Goal: Task Accomplishment & Management: Manage account settings

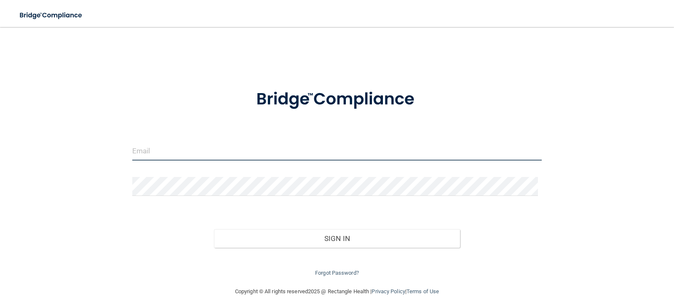
click at [167, 155] on input "email" at bounding box center [337, 151] width 410 height 19
type input "[EMAIL_ADDRESS][DOMAIN_NAME]"
click at [519, 76] on div "[EMAIL_ADDRESS][DOMAIN_NAME] Invalid email/password. You don't have permission …" at bounding box center [337, 156] width 640 height 243
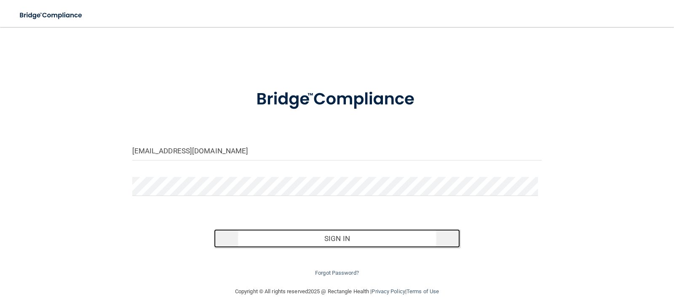
click at [332, 240] on button "Sign In" at bounding box center [337, 238] width 246 height 19
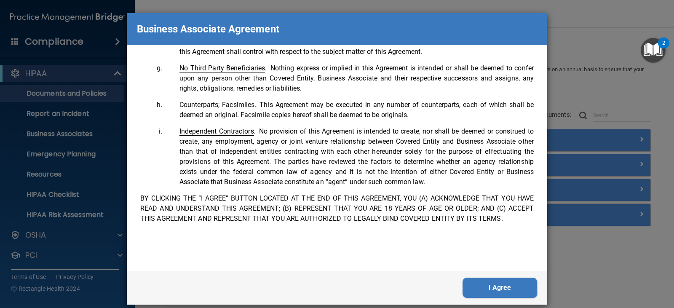
scroll to position [10, 0]
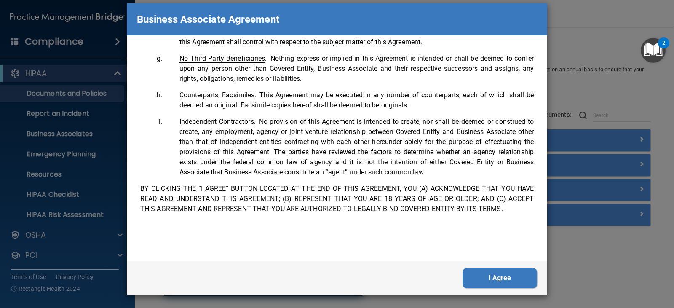
click at [490, 280] on button "I Agree" at bounding box center [500, 278] width 75 height 20
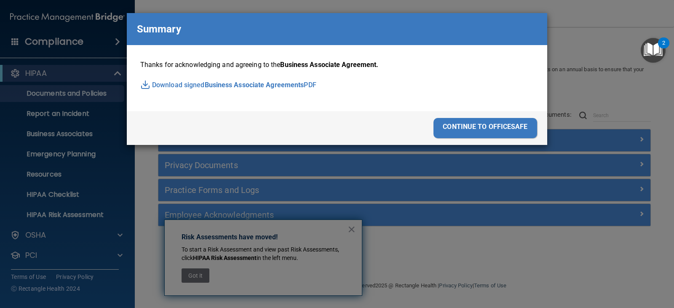
click at [229, 84] on span "Business Associate Agreements" at bounding box center [254, 85] width 99 height 13
click at [489, 131] on div "continue to officesafe" at bounding box center [486, 128] width 104 height 20
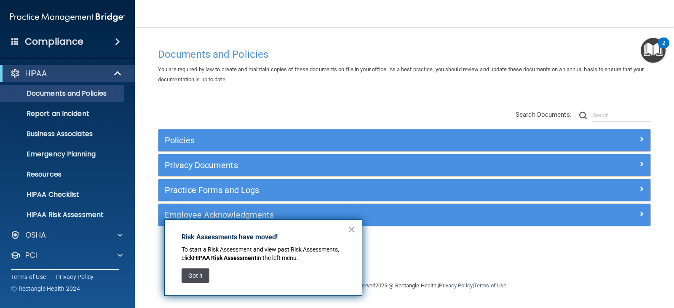
click at [196, 278] on button "Got it" at bounding box center [196, 275] width 28 height 14
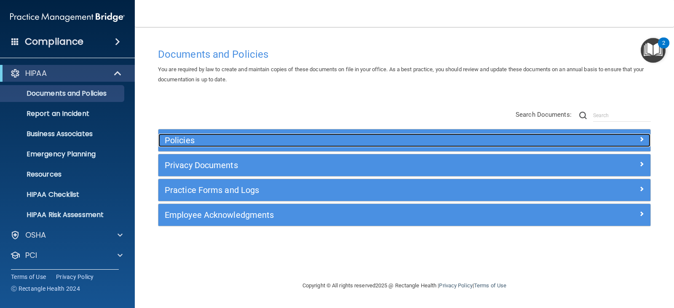
click at [637, 138] on div at bounding box center [588, 139] width 123 height 10
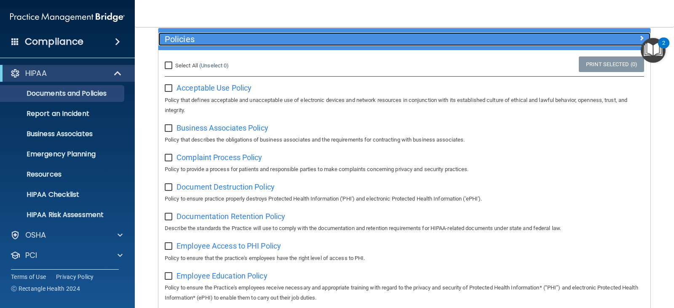
scroll to position [84, 0]
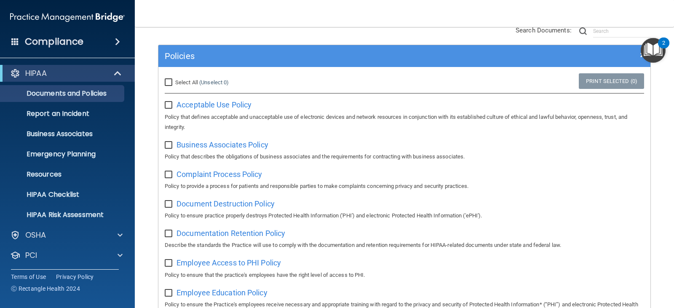
click at [169, 105] on input "checkbox" at bounding box center [170, 105] width 10 height 7
checkbox input "true"
click at [211, 109] on span "Acceptable Use Policy" at bounding box center [214, 104] width 75 height 9
